Goal: Task Accomplishment & Management: Use online tool/utility

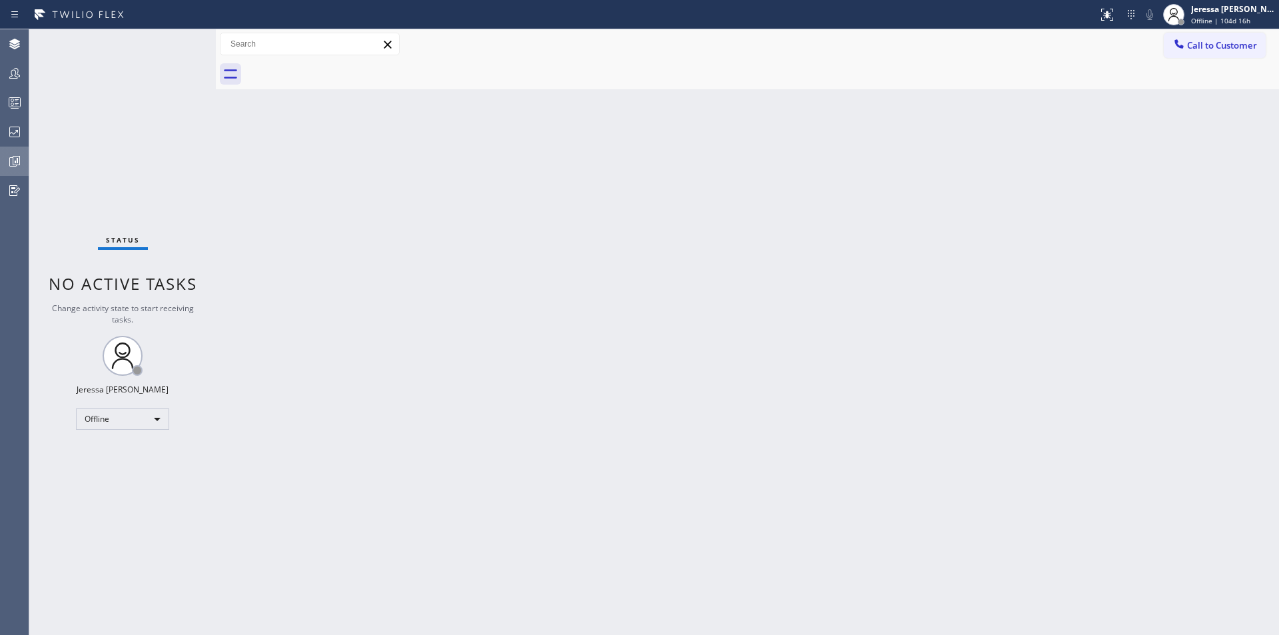
click at [0, 153] on div at bounding box center [14, 161] width 29 height 16
click at [22, 159] on icon at bounding box center [15, 161] width 16 height 16
